Goal: Book appointment/travel/reservation

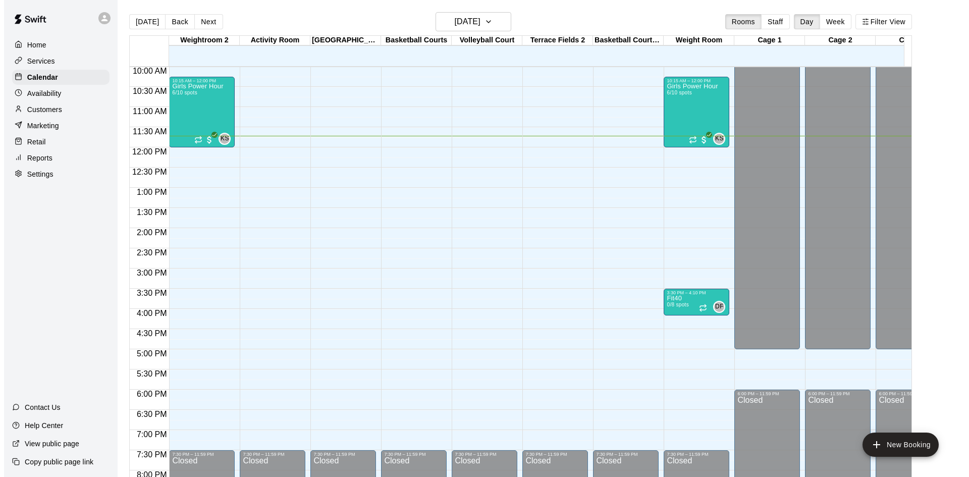
scroll to position [322, 0]
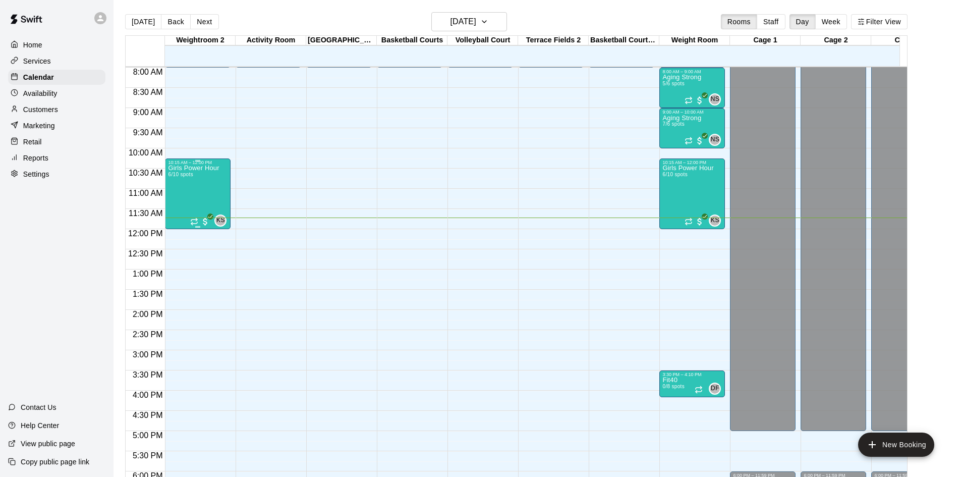
click at [190, 168] on p "Girls Power Hour" at bounding box center [193, 168] width 51 height 0
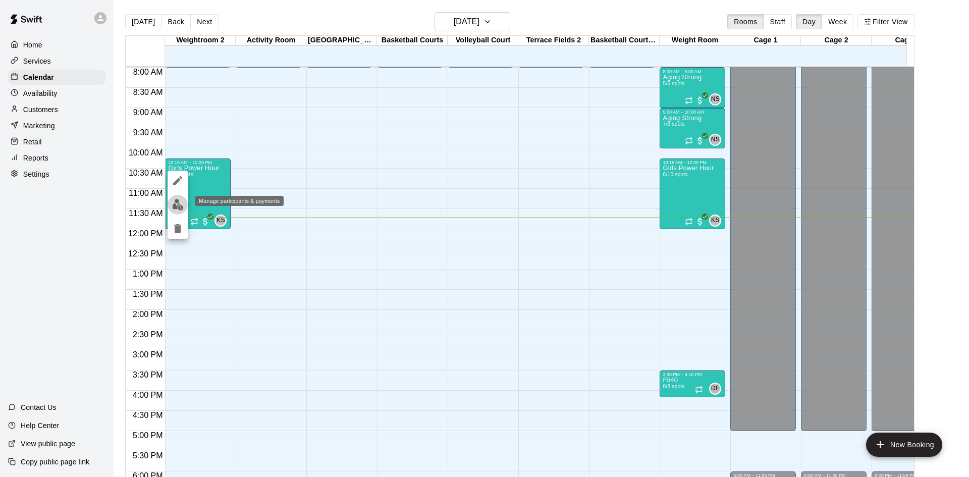
click at [181, 204] on img "edit" at bounding box center [178, 205] width 12 height 12
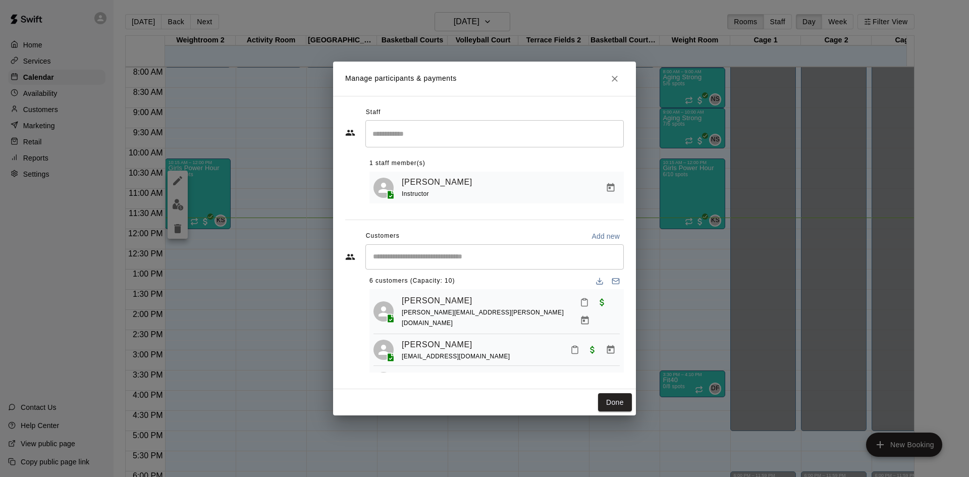
scroll to position [0, 0]
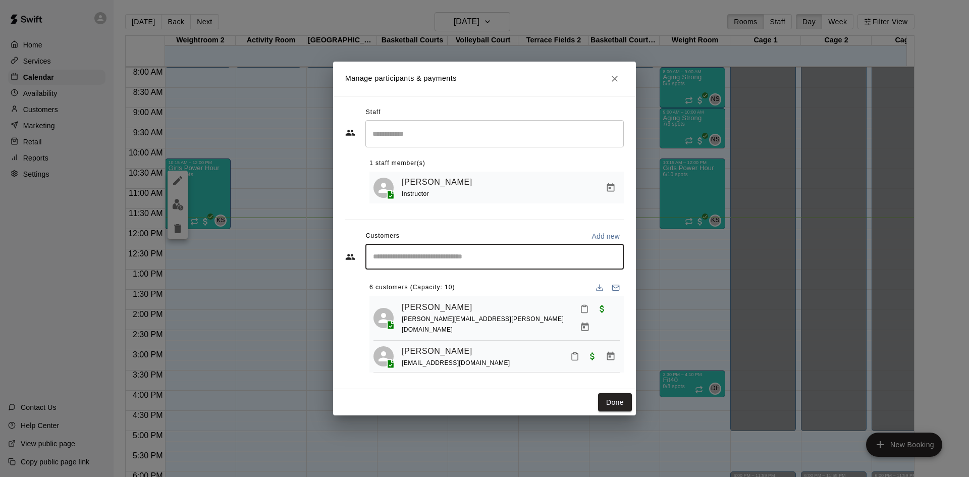
click at [383, 257] on input "Start typing to search customers..." at bounding box center [494, 257] width 249 height 10
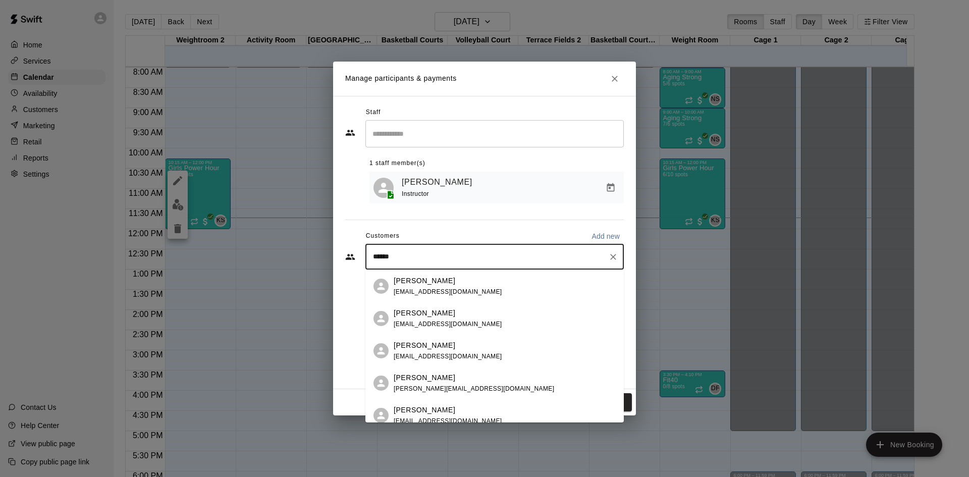
type input "*******"
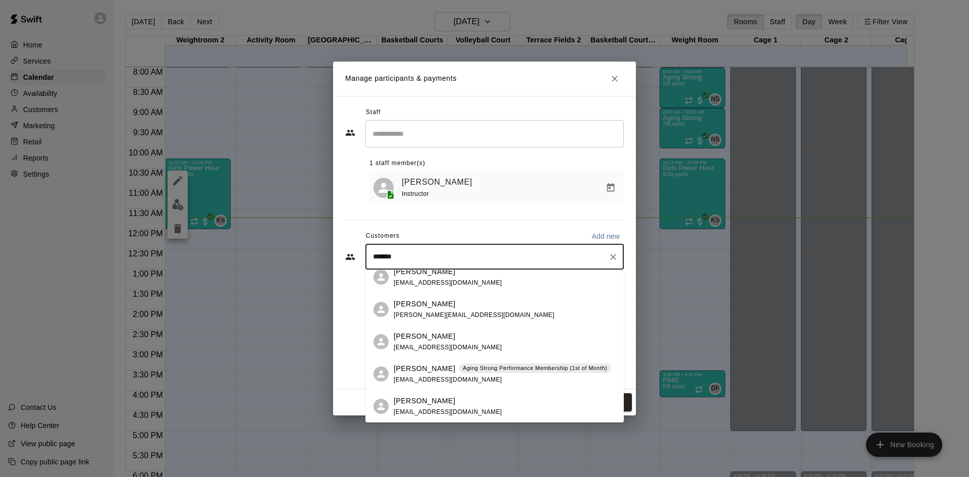
scroll to position [88, 0]
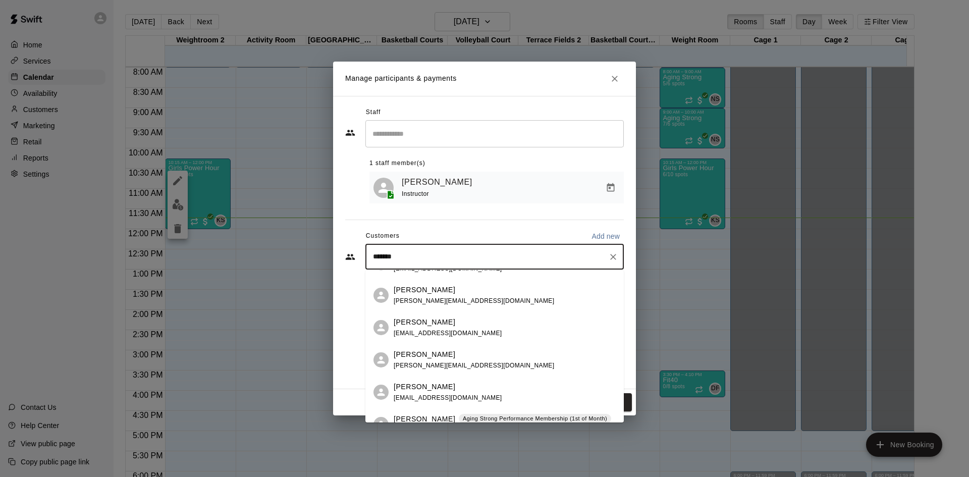
click at [413, 356] on p "Charlotte Williams" at bounding box center [424, 354] width 62 height 11
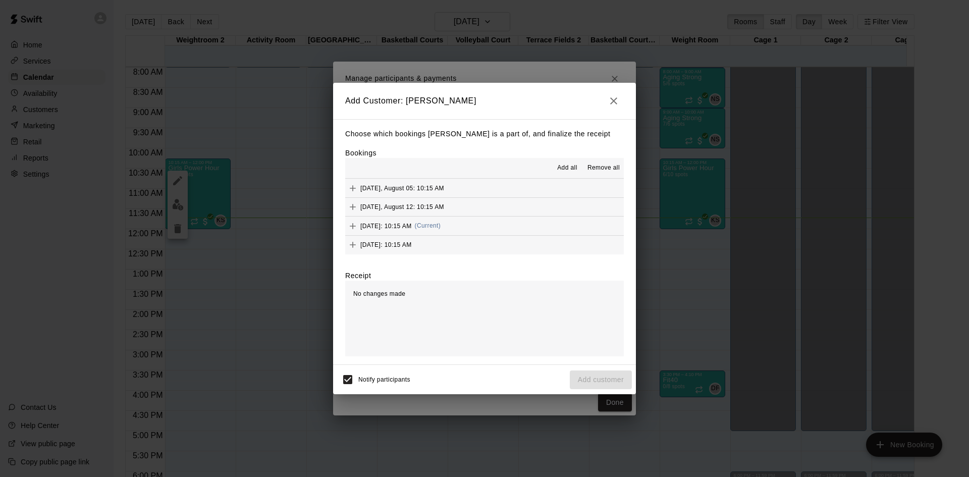
scroll to position [58, 0]
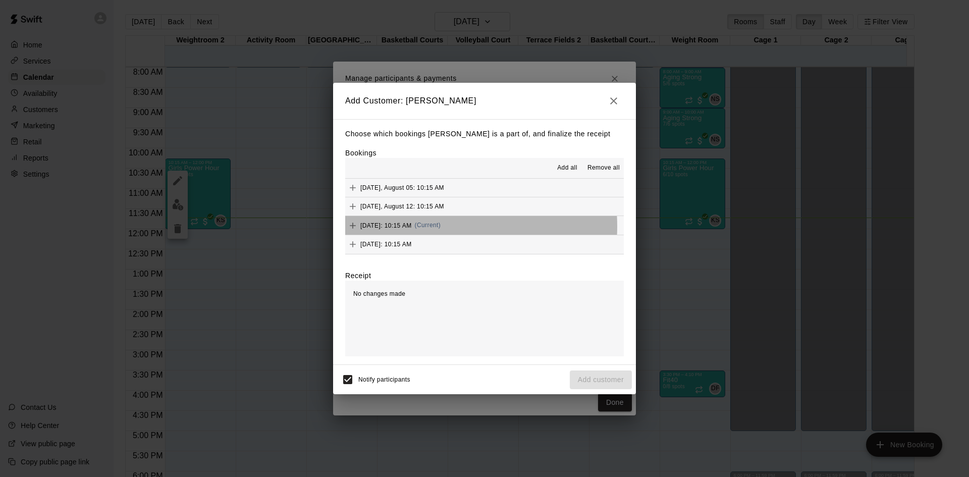
click at [412, 226] on span "Tuesday, August 19: 10:15 AM" at bounding box center [385, 224] width 51 height 7
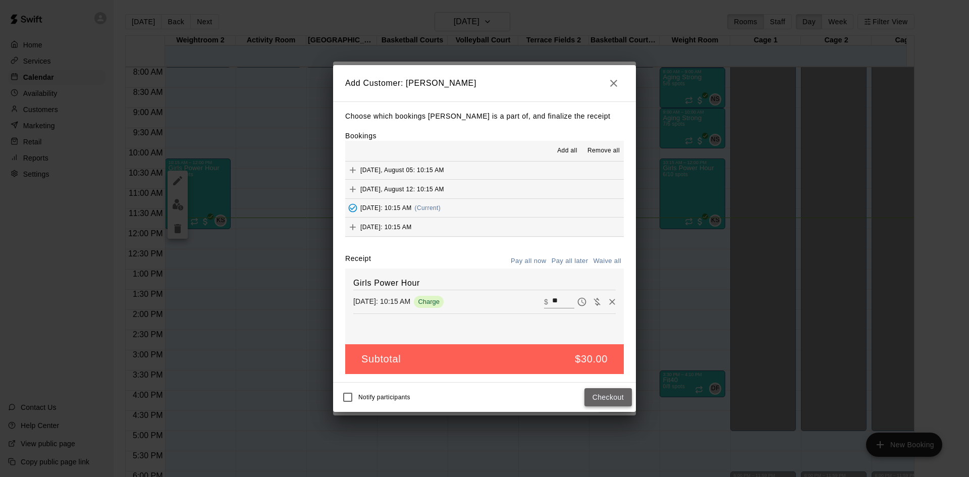
click at [614, 397] on button "Checkout" at bounding box center [607, 397] width 47 height 19
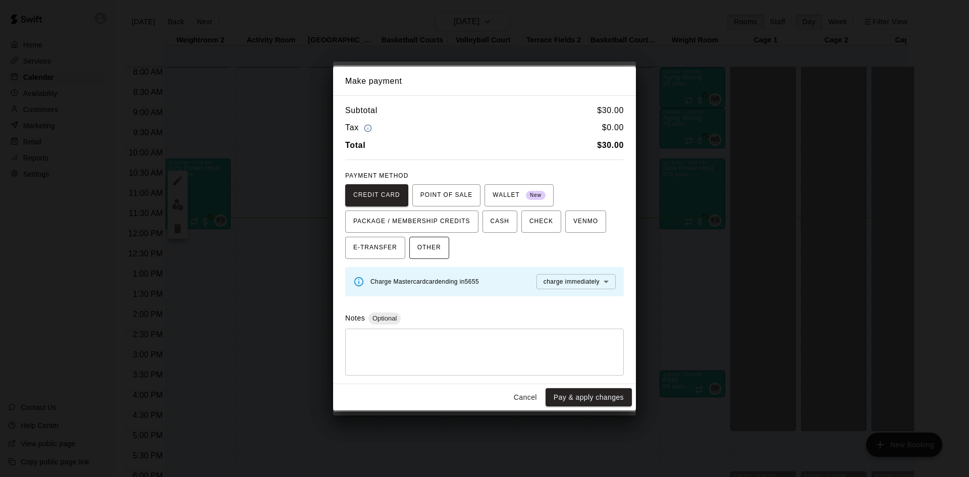
click at [437, 255] on span "OTHER" at bounding box center [429, 248] width 24 height 16
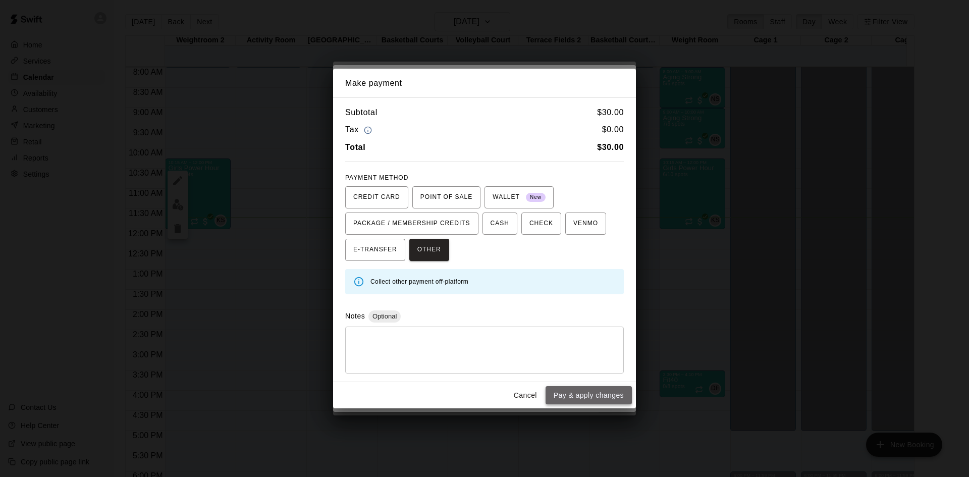
click at [599, 399] on button "Pay & apply changes" at bounding box center [588, 395] width 86 height 19
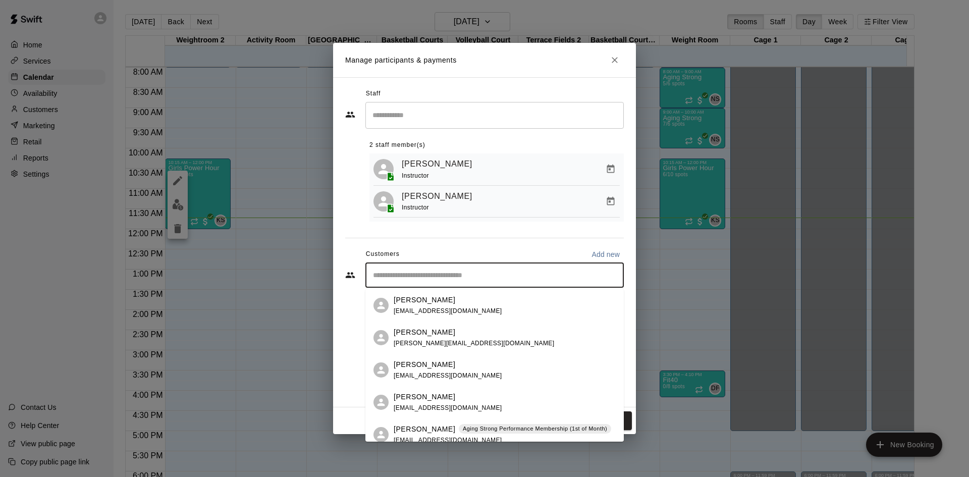
click at [405, 278] on input "Start typing to search customers..." at bounding box center [494, 275] width 249 height 10
type input "****"
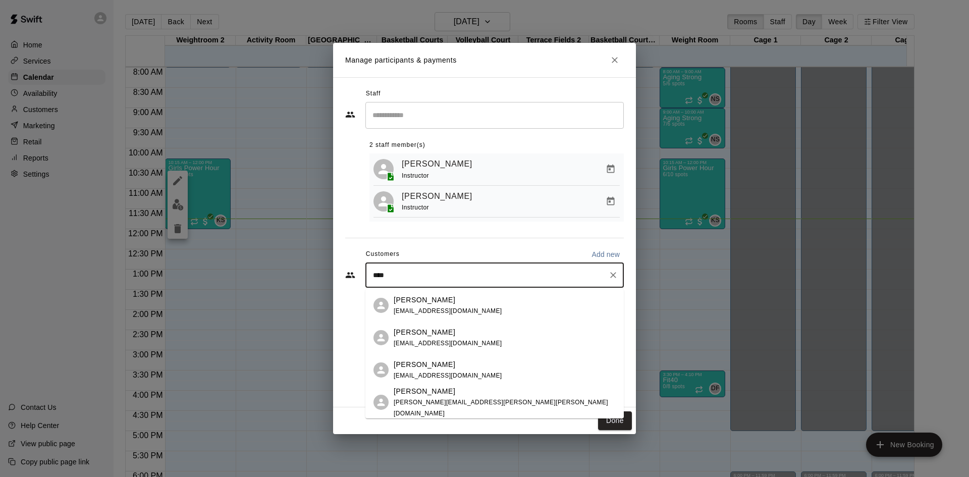
click at [443, 396] on p "Madison Forrest" at bounding box center [424, 391] width 62 height 11
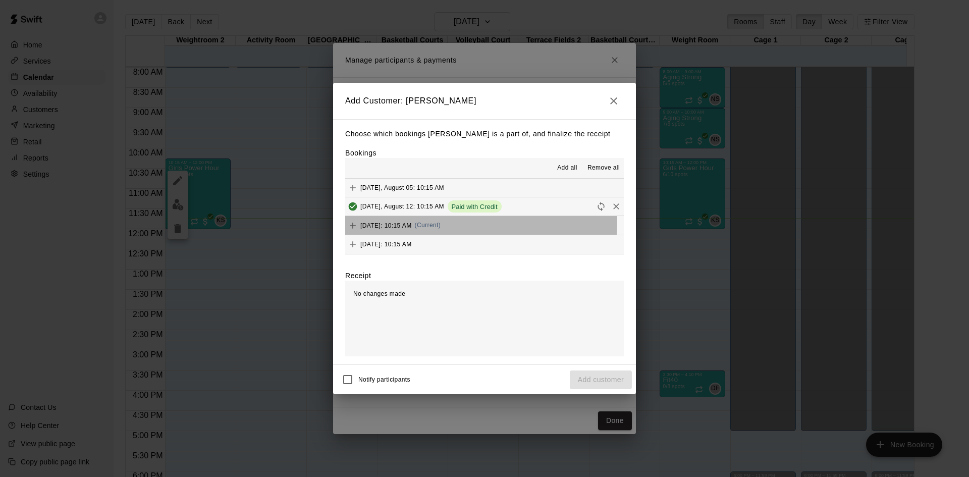
click at [424, 221] on div "Tuesday, August 19: 10:15 AM (Current)" at bounding box center [392, 225] width 95 height 15
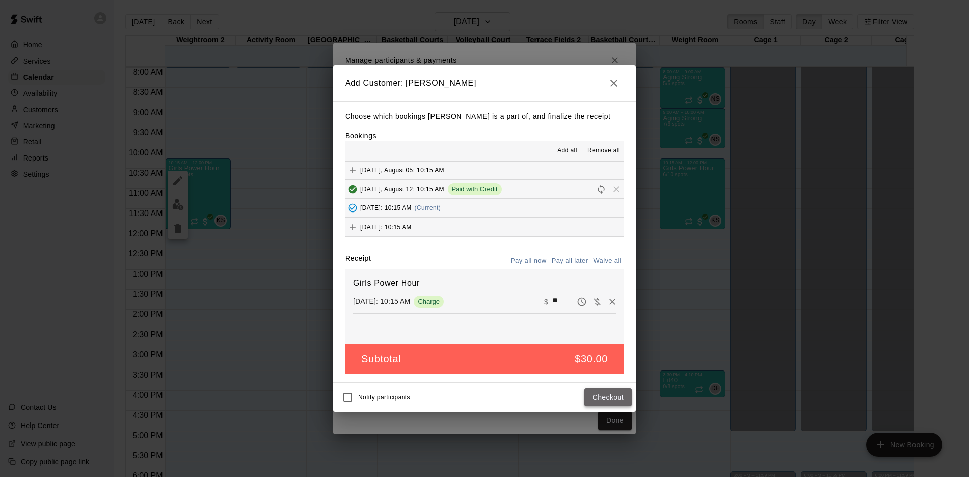
click at [603, 396] on button "Checkout" at bounding box center [607, 397] width 47 height 19
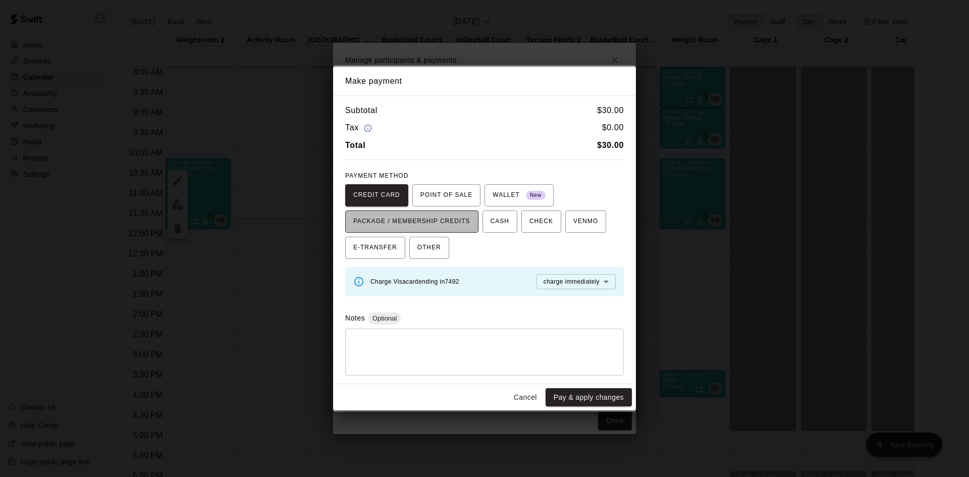
click at [429, 223] on span "PACKAGE / MEMBERSHIP CREDITS" at bounding box center [411, 221] width 117 height 16
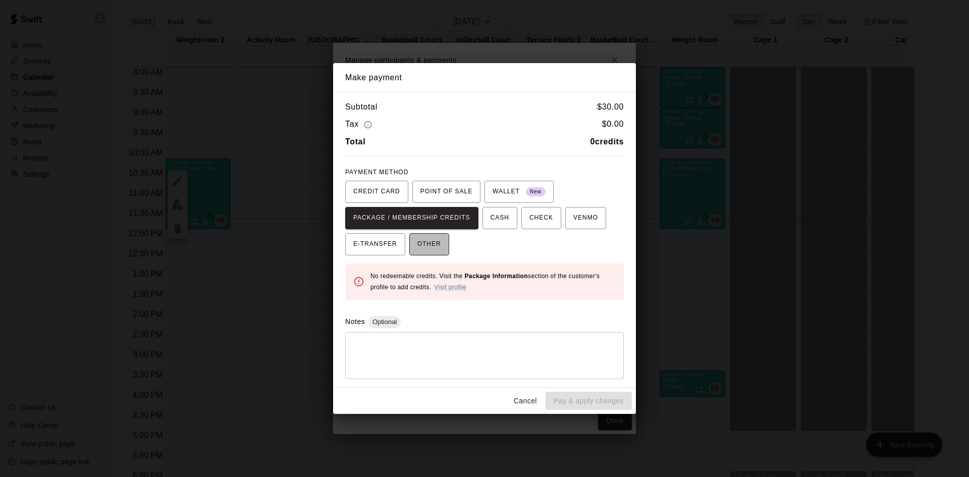
click at [437, 242] on span "OTHER" at bounding box center [429, 244] width 24 height 16
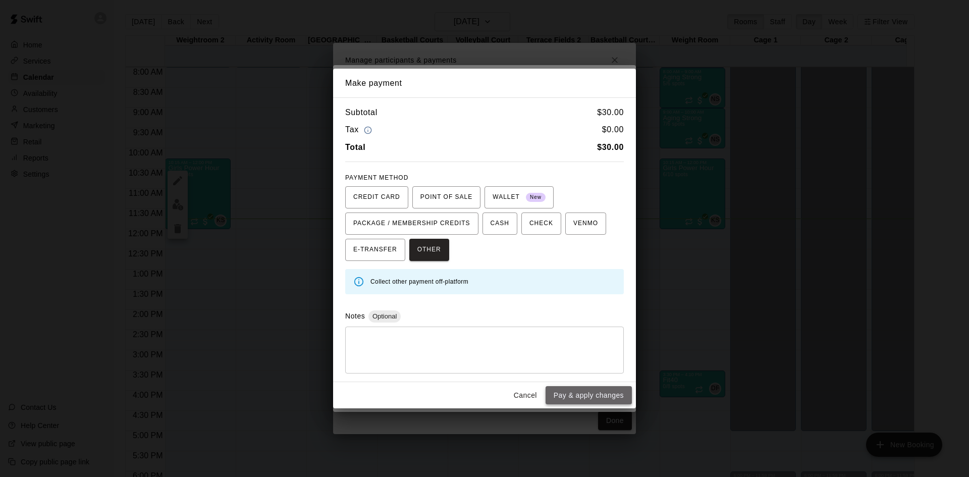
click at [600, 398] on button "Pay & apply changes" at bounding box center [588, 395] width 86 height 19
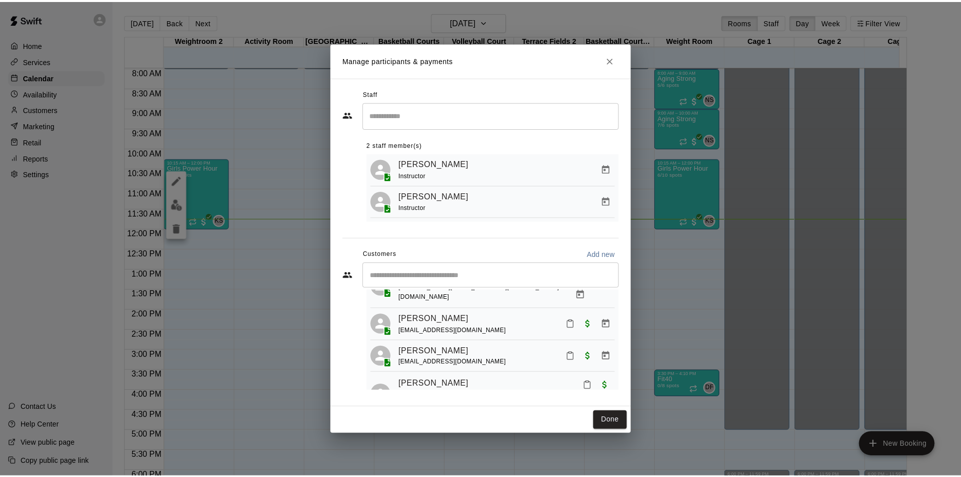
scroll to position [0, 0]
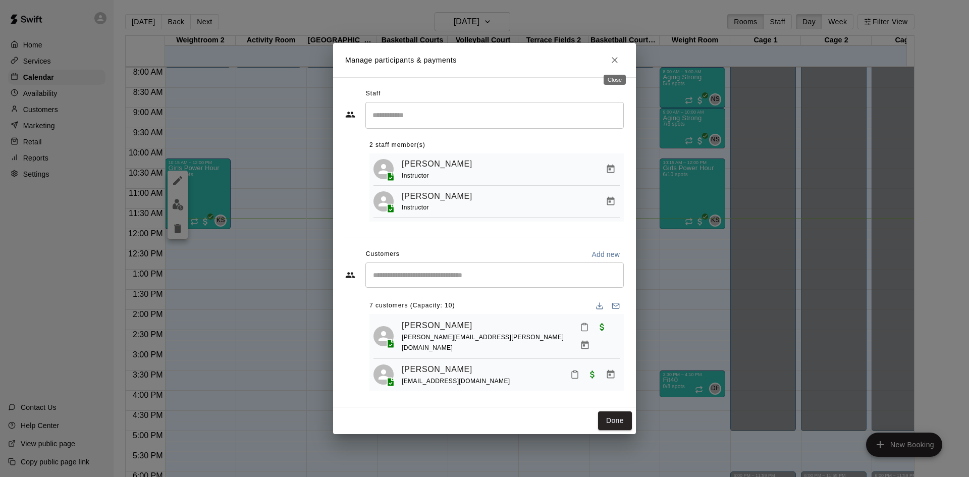
click at [616, 57] on icon "Close" at bounding box center [614, 60] width 6 height 6
